Goal: Task Accomplishment & Management: Use online tool/utility

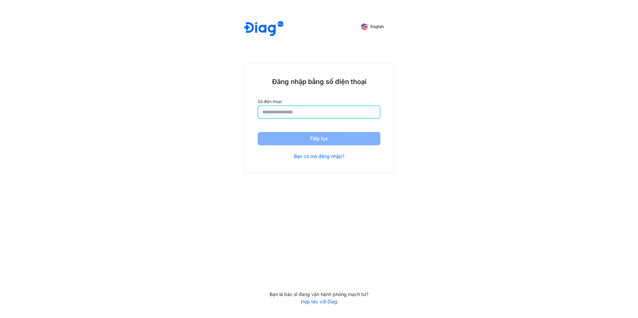
click at [310, 111] on input "number" at bounding box center [318, 112] width 113 height 12
drag, startPoint x: 0, startPoint y: 69, endPoint x: 20, endPoint y: 6, distance: 66.8
click at [0, 69] on div "English Đăng nhập bằng số điện thoại Số điện thoại Tiếp tục Bạn có mã đăng nhập…" at bounding box center [319, 159] width 638 height 318
click at [268, 113] on input "number" at bounding box center [318, 112] width 113 height 12
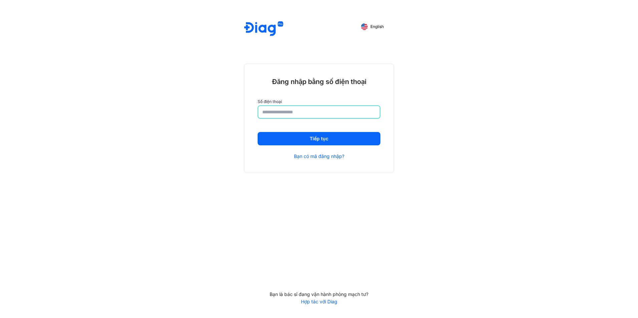
type input "**********"
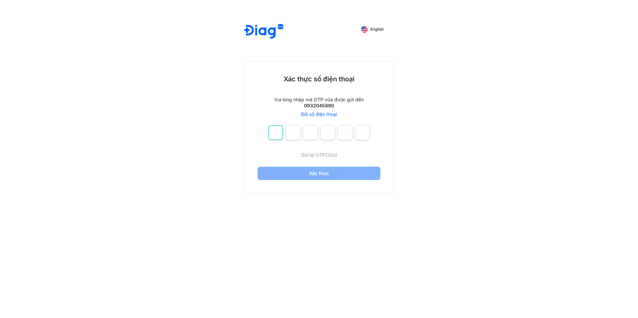
click at [279, 133] on input "number" at bounding box center [275, 132] width 15 height 15
type input "*"
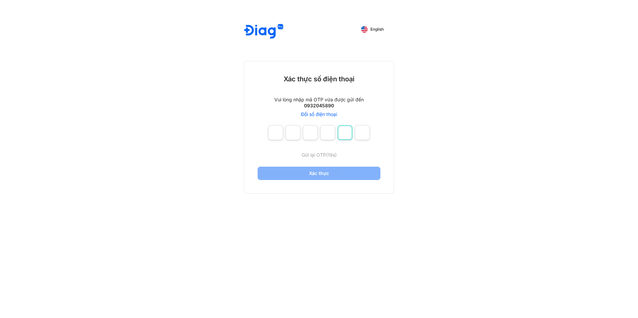
type input "*"
drag, startPoint x: 357, startPoint y: 134, endPoint x: 367, endPoint y: 134, distance: 9.3
click at [367, 134] on input "number" at bounding box center [362, 132] width 15 height 15
type input "*"
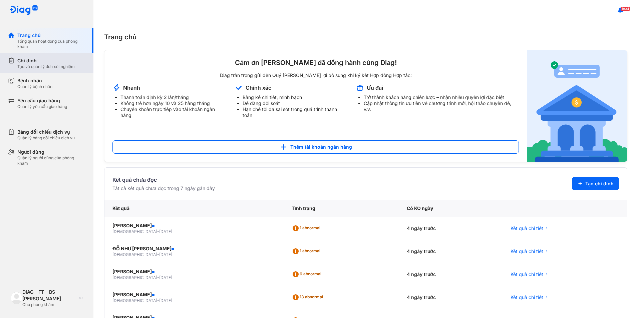
click at [39, 64] on div "Chỉ định" at bounding box center [45, 60] width 57 height 7
